Goal: Transaction & Acquisition: Obtain resource

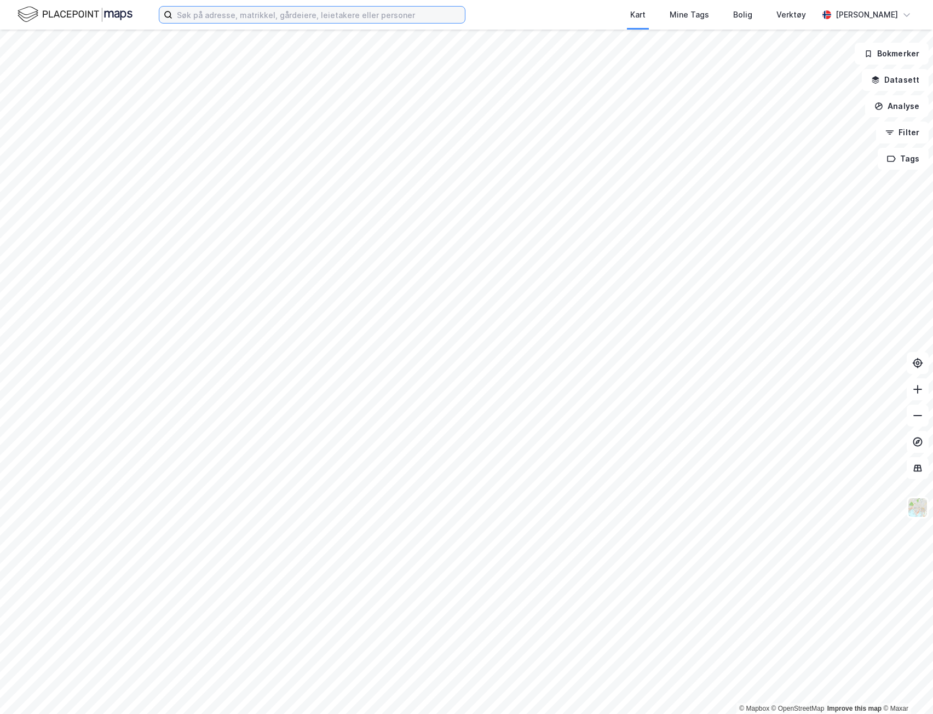
click at [307, 9] on input at bounding box center [318, 15] width 292 height 16
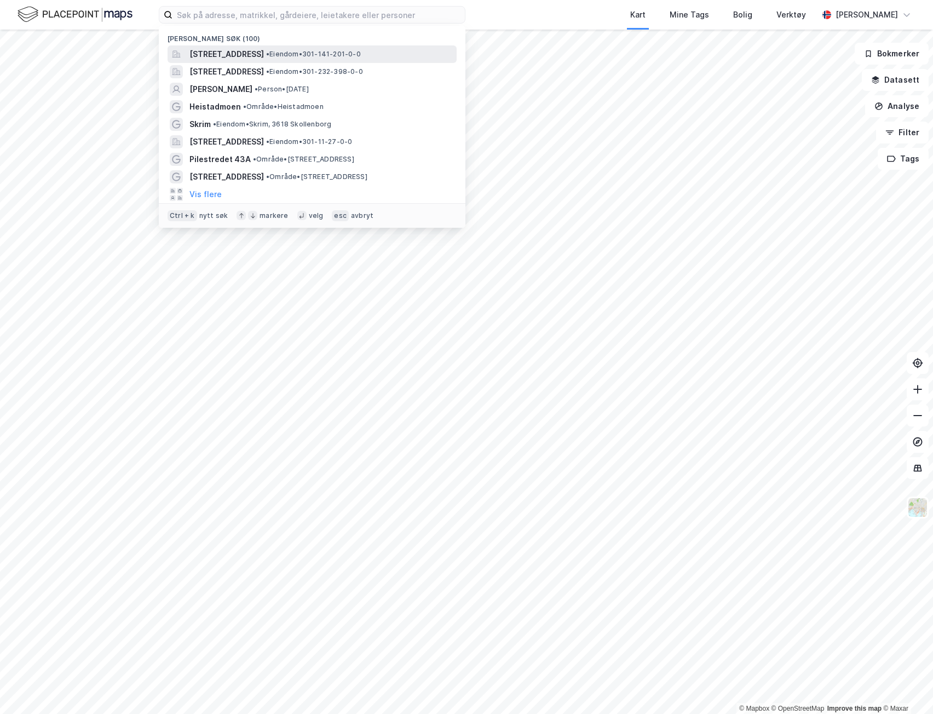
click at [264, 54] on span "[STREET_ADDRESS]" at bounding box center [226, 54] width 74 height 13
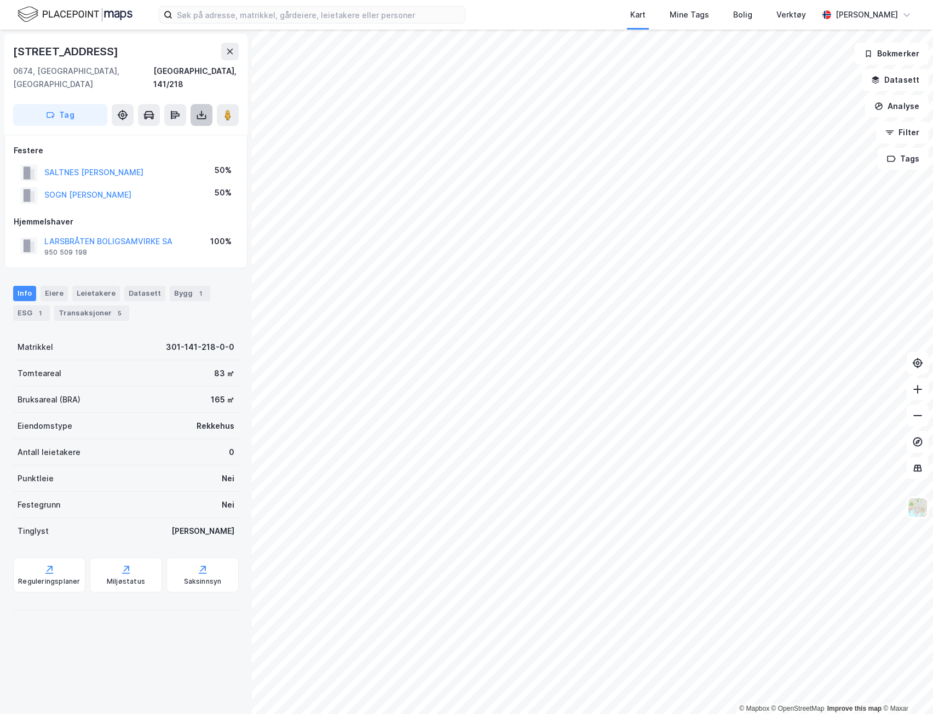
click at [207, 106] on button at bounding box center [201, 115] width 22 height 22
click at [188, 128] on div "Last ned grunnbok" at bounding box center [154, 137] width 117 height 18
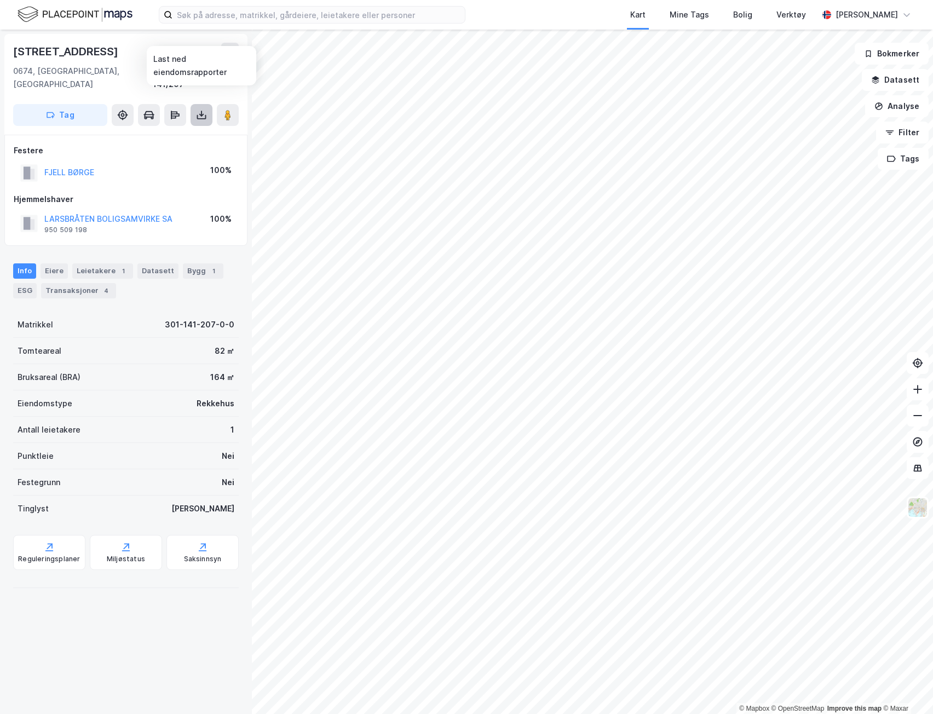
click at [206, 109] on icon at bounding box center [201, 114] width 11 height 11
click at [176, 132] on div "Last ned grunnbok" at bounding box center [146, 136] width 63 height 9
